Goal: Task Accomplishment & Management: Book appointment/travel/reservation

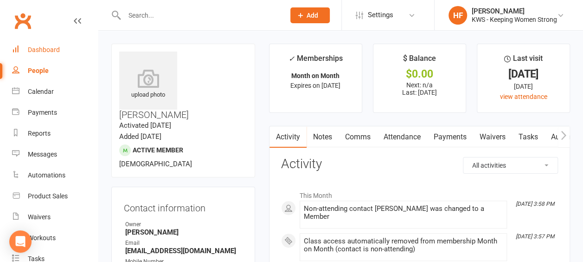
click at [46, 48] on div "Dashboard" at bounding box center [44, 49] width 32 height 7
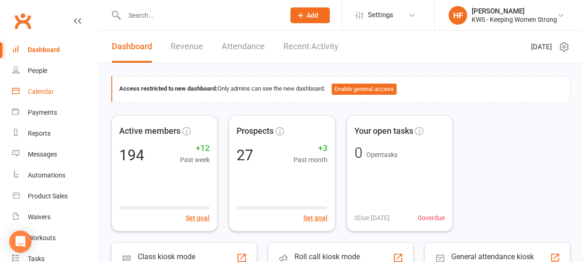
click at [47, 93] on div "Calendar" at bounding box center [41, 91] width 26 height 7
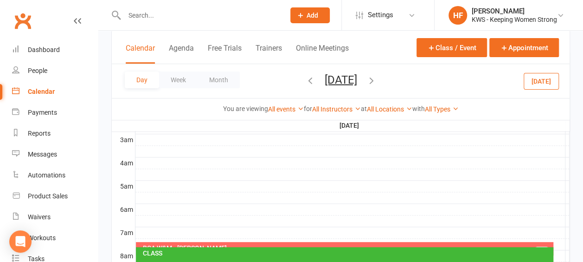
scroll to position [139, 0]
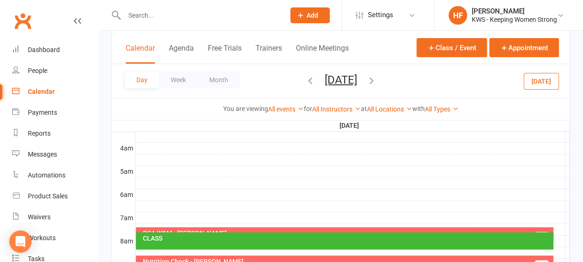
click at [152, 217] on div at bounding box center [352, 217] width 434 height 11
click at [158, 196] on button "Add Appointment" at bounding box center [157, 195] width 54 height 11
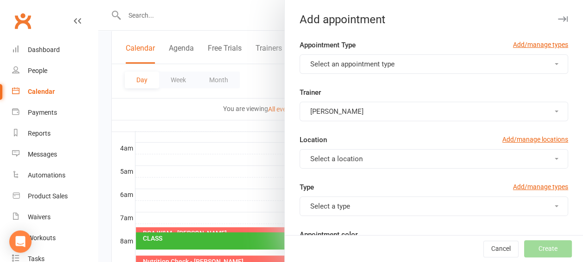
click at [544, 65] on button "Select an appointment type" at bounding box center [434, 63] width 269 height 19
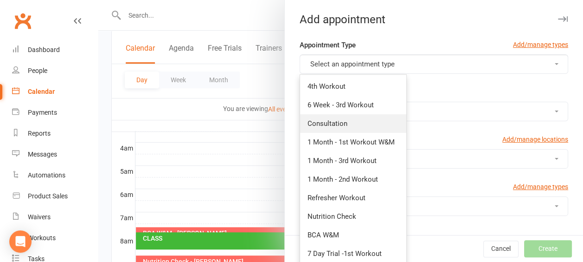
click at [338, 122] on span "Consultation" at bounding box center [328, 123] width 40 height 8
type input "7:30am"
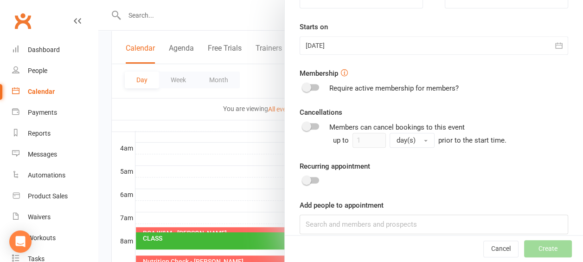
scroll to position [313, 0]
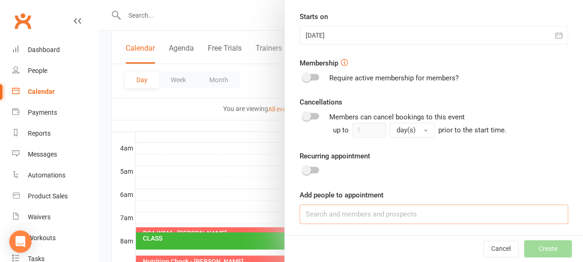
click at [322, 212] on input at bounding box center [434, 213] width 269 height 19
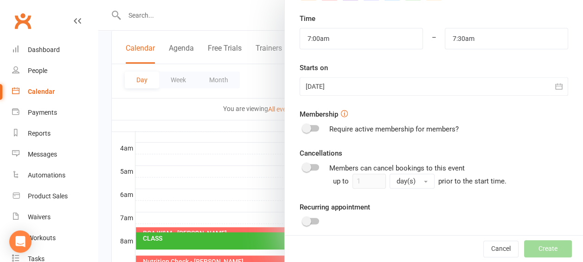
scroll to position [220, 0]
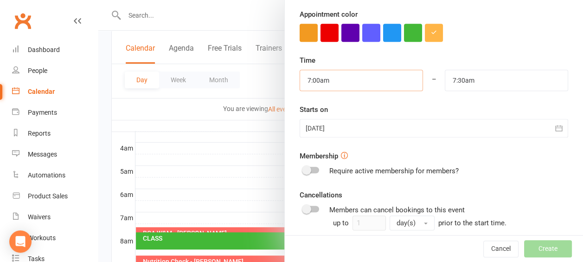
click at [387, 78] on input "7:00am" at bounding box center [361, 80] width 123 height 21
type input "7:15am"
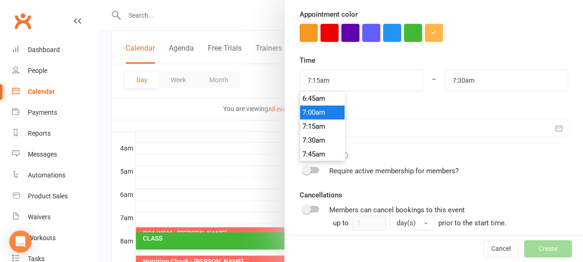
click at [319, 123] on li "7:15am" at bounding box center [322, 126] width 45 height 14
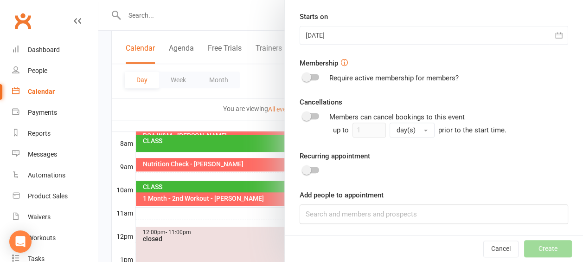
scroll to position [278, 0]
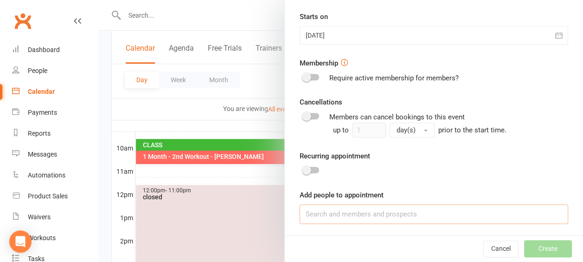
click at [317, 212] on input at bounding box center [434, 213] width 269 height 19
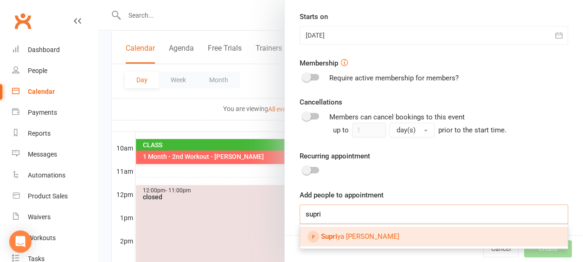
type input "supri"
click at [357, 237] on span "Supri ya [PERSON_NAME]" at bounding box center [360, 236] width 78 height 8
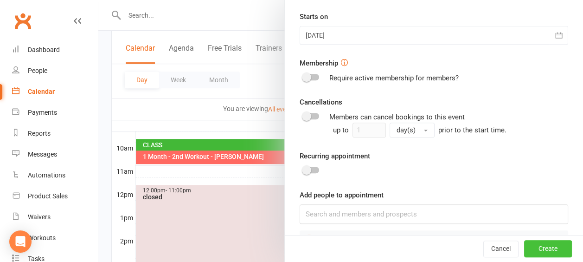
click at [531, 246] on button "Create" at bounding box center [548, 248] width 48 height 17
